Goal: Obtain resource: Download file/media

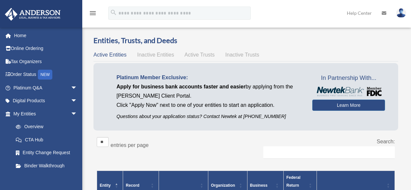
scroll to position [145, 0]
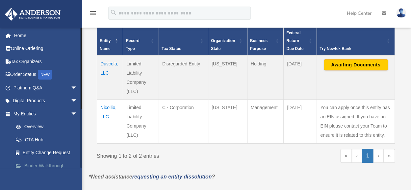
click at [58, 165] on link "Binder Walkthrough" at bounding box center [48, 165] width 78 height 13
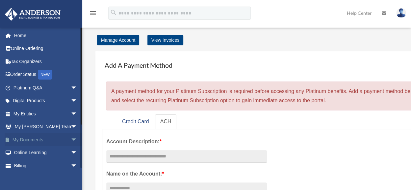
click at [71, 142] on span "arrow_drop_down" at bounding box center [77, 139] width 13 height 13
click at [29, 152] on link "Box" at bounding box center [48, 152] width 78 height 13
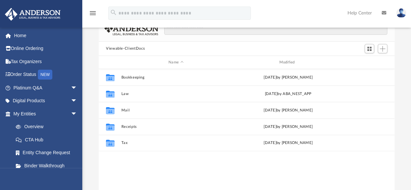
scroll to position [43, 0]
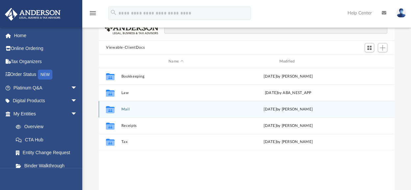
click at [126, 112] on div "Collaborated Folder Mail Mon Aug 11 2025 by Charles Rogler" at bounding box center [247, 109] width 296 height 16
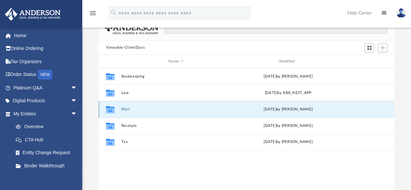
click at [122, 110] on button "Mail" at bounding box center [175, 109] width 109 height 4
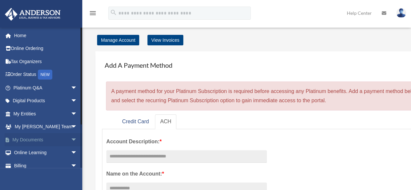
click at [37, 140] on link "My Documents arrow_drop_down" at bounding box center [46, 139] width 83 height 13
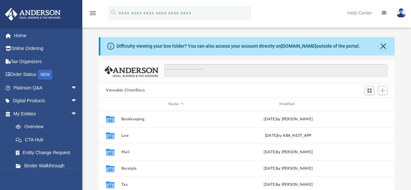
scroll to position [145, 291]
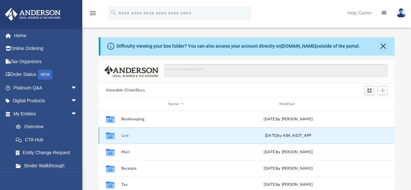
click at [122, 136] on button "Law" at bounding box center [175, 136] width 109 height 4
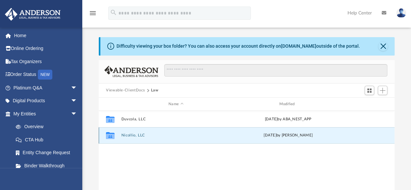
click at [128, 136] on button "Nicollio, LLC" at bounding box center [175, 136] width 109 height 4
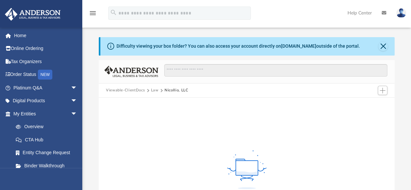
click at [154, 93] on button "Law" at bounding box center [155, 91] width 8 height 6
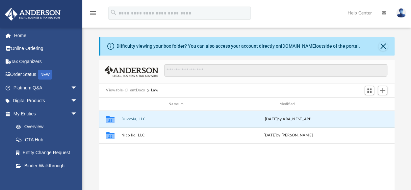
click at [135, 120] on button "Duvcola, LLC" at bounding box center [175, 119] width 109 height 4
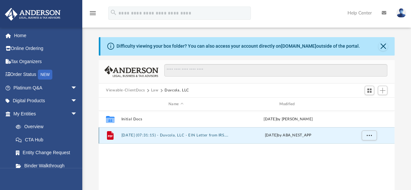
click at [214, 137] on button "2025.08.27 (07:31:15) - Duvcola, LLC - EIN Letter from IRS.pdf" at bounding box center [175, 136] width 109 height 4
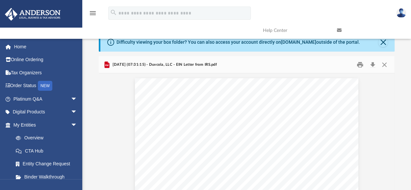
scroll to position [0, 0]
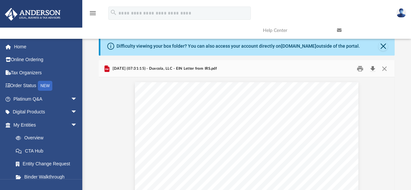
click at [372, 68] on button "Download" at bounding box center [373, 69] width 12 height 10
click at [385, 72] on button "Close" at bounding box center [385, 69] width 12 height 10
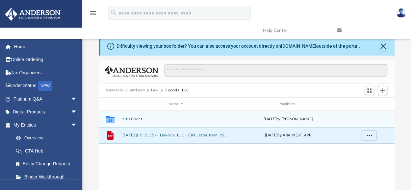
click at [131, 121] on div "Collaborated Folder Initial Docs Mon Aug 18 2025 by Tomas Diaz-Marin" at bounding box center [247, 119] width 296 height 16
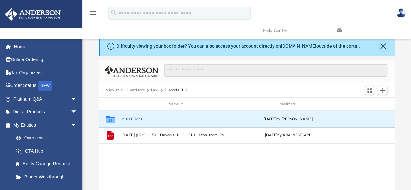
click at [131, 121] on div "Collaborated Folder Initial Docs Mon Aug 18 2025 by Tomas Diaz-Marin" at bounding box center [247, 119] width 296 height 16
click at [119, 120] on div "Collaborated Folder Initial Docs Mon Aug 18 2025 by Tomas Diaz-Marin" at bounding box center [247, 119] width 296 height 16
click at [131, 120] on button "Initial Docs" at bounding box center [175, 119] width 109 height 4
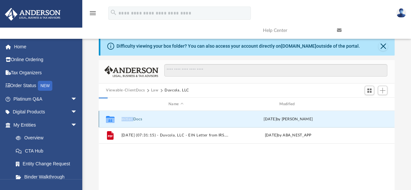
click at [131, 120] on button "Initial Docs" at bounding box center [175, 119] width 109 height 4
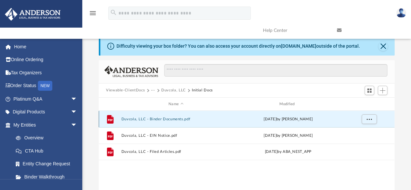
click at [142, 118] on button "Duvcola, LLC - Binder Documents.pdf" at bounding box center [175, 119] width 109 height 4
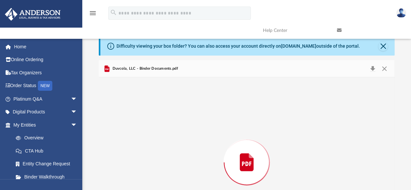
scroll to position [57, 0]
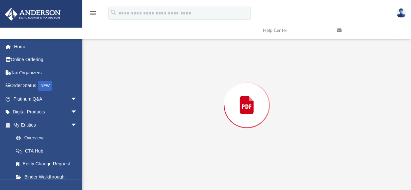
click at [142, 118] on div "Preview" at bounding box center [247, 105] width 296 height 170
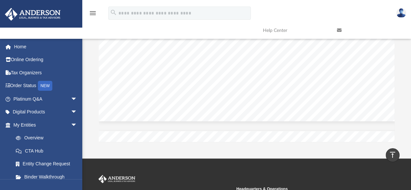
scroll to position [104, 0]
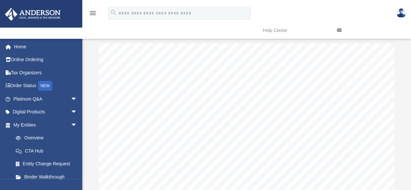
scroll to position [26477, 0]
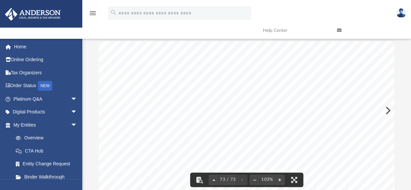
click at [389, 112] on div "Page 73" at bounding box center [278, 180] width 359 height 278
click at [387, 112] on div "Page 73" at bounding box center [278, 180] width 359 height 278
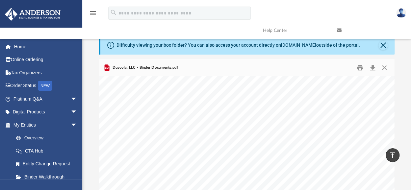
scroll to position [0, 0]
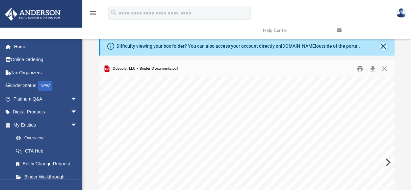
click at [385, 47] on button "Close" at bounding box center [383, 46] width 9 height 9
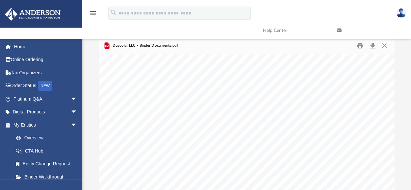
click at [279, 31] on link "Help Center" at bounding box center [295, 30] width 74 height 26
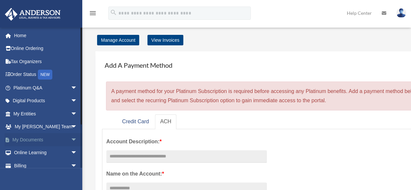
click at [22, 140] on link "My Documents arrow_drop_down" at bounding box center [46, 139] width 83 height 13
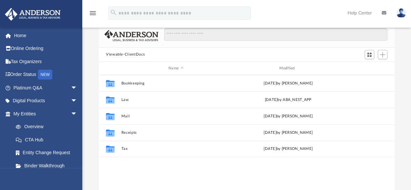
scroll to position [37, 0]
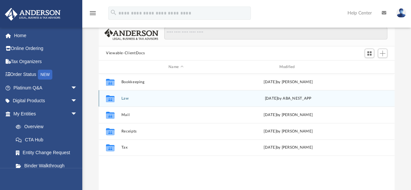
click at [125, 101] on div "Collaborated Folder Law Wed Aug 27 2025 by ABA_NEST_APP" at bounding box center [247, 98] width 296 height 16
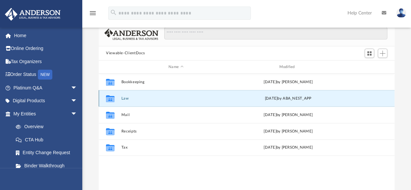
click at [123, 98] on button "Law" at bounding box center [175, 98] width 109 height 4
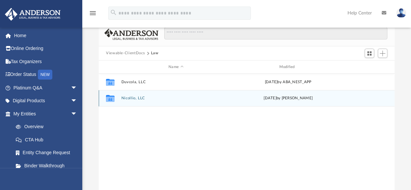
click at [123, 98] on button "Nicollio, LLC" at bounding box center [175, 98] width 109 height 4
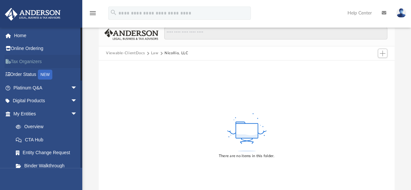
click at [35, 63] on link "Tax Organizers" at bounding box center [46, 61] width 83 height 13
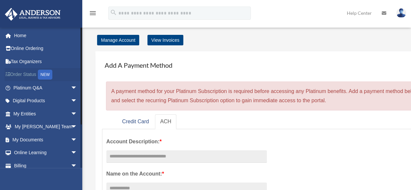
click at [26, 73] on link "Order Status NEW" at bounding box center [46, 74] width 83 height 13
click at [71, 100] on span "arrow_drop_down" at bounding box center [77, 100] width 13 height 13
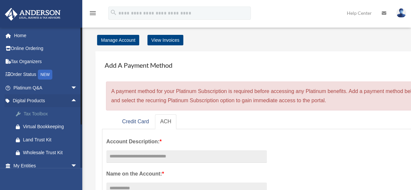
click at [42, 112] on div "Tax Toolbox" at bounding box center [51, 114] width 56 height 8
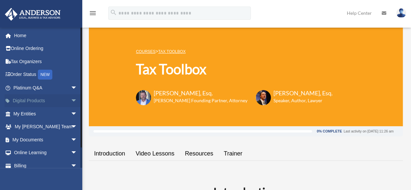
click at [71, 99] on span "arrow_drop_down" at bounding box center [77, 100] width 13 height 13
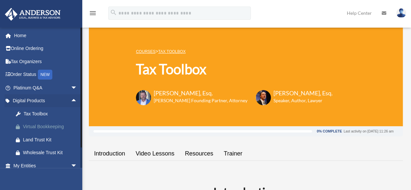
click at [46, 127] on div "Virtual Bookkeeping" at bounding box center [51, 127] width 56 height 8
click at [40, 139] on div "Land Trust Kit" at bounding box center [51, 140] width 56 height 8
click at [36, 154] on div "Wholesale Trust Kit" at bounding box center [51, 153] width 56 height 8
